Goal: Task Accomplishment & Management: Manage account settings

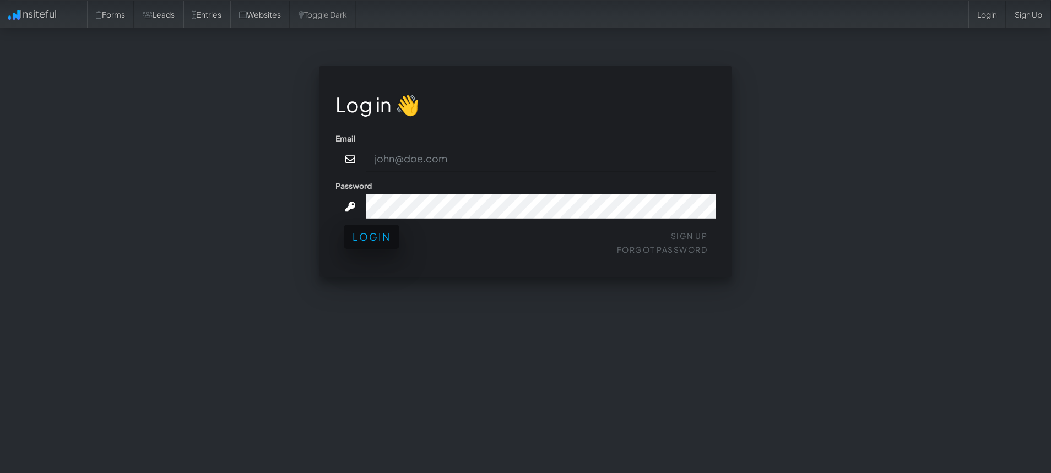
type input "Graham@Comedytheory.Tv"
click at [363, 232] on button "Login" at bounding box center [372, 237] width 56 height 24
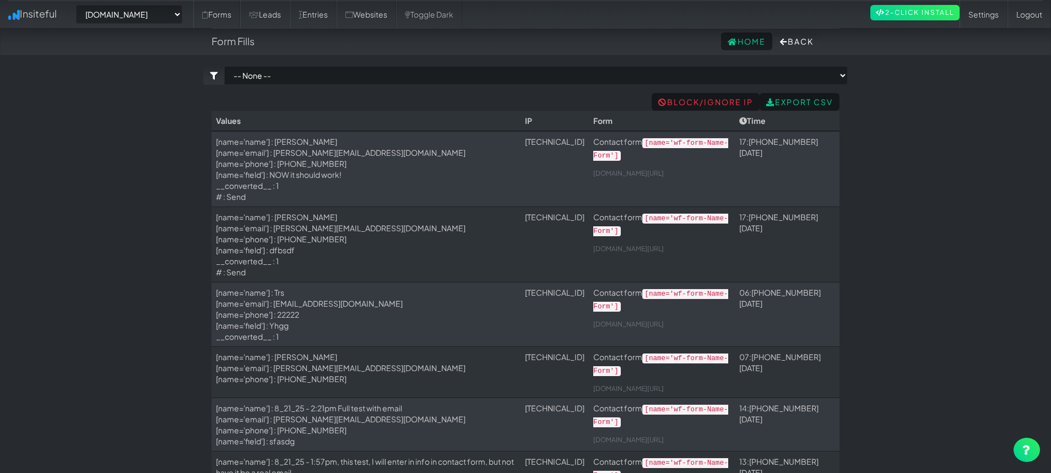
select select "2378"
click at [979, 19] on link "Settings" at bounding box center [984, 15] width 48 height 28
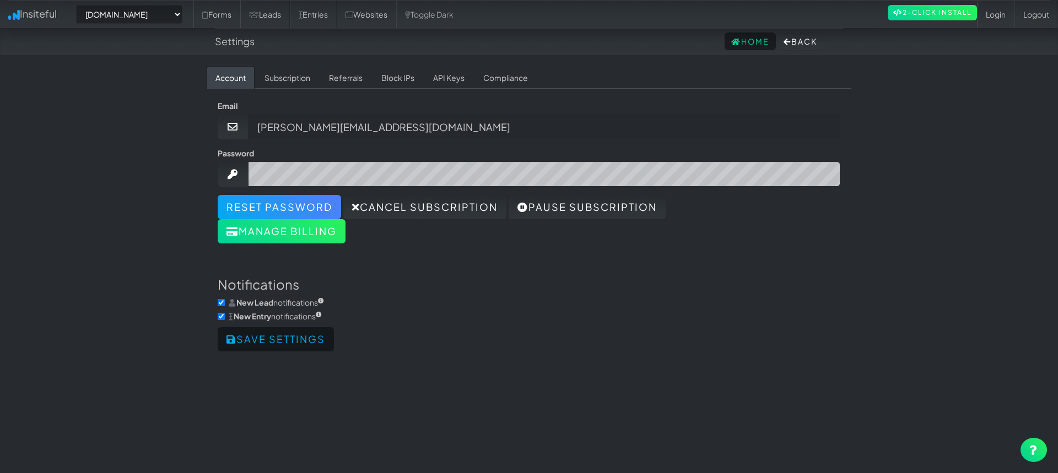
select select "2378"
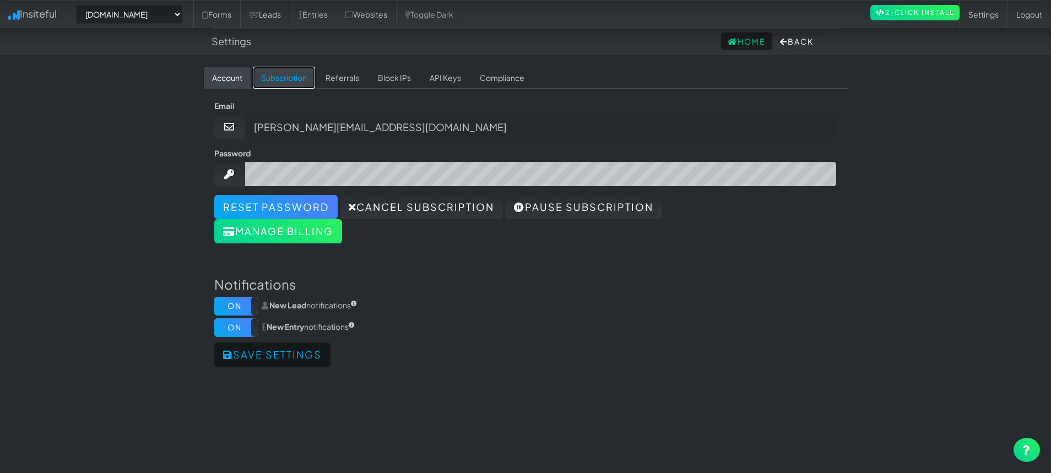
click at [291, 71] on link "Subscription" at bounding box center [283, 77] width 63 height 23
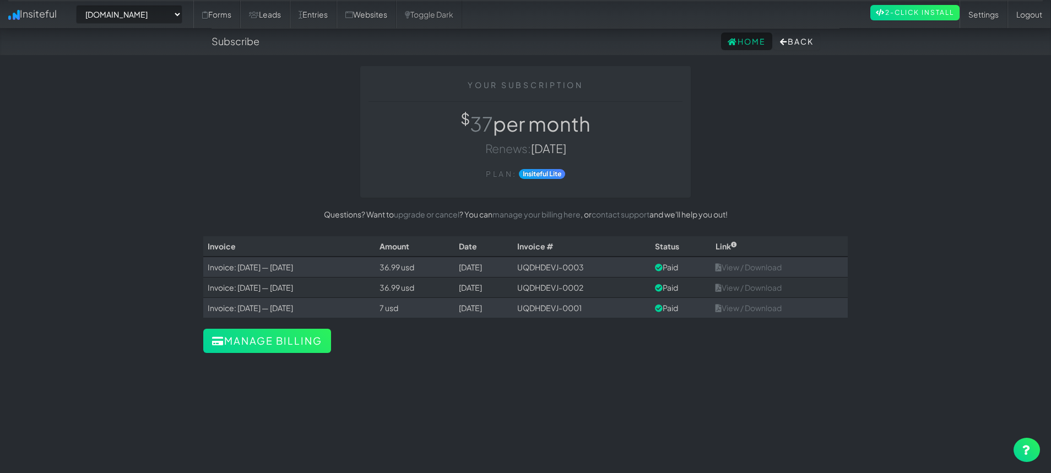
select select "2378"
click at [281, 342] on button "Manage billing" at bounding box center [267, 341] width 128 height 24
